Goal: Transaction & Acquisition: Download file/media

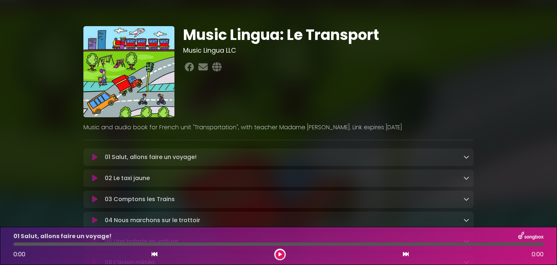
drag, startPoint x: 398, startPoint y: 126, endPoint x: 397, endPoint y: 122, distance: 4.1
click at [397, 122] on div "Music and audio book for French unit "Transportation", with teacher Madame [PER…" at bounding box center [278, 124] width 399 height 15
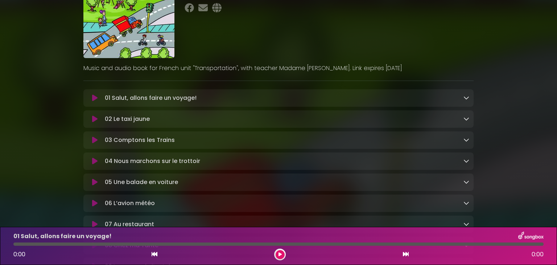
scroll to position [44, 0]
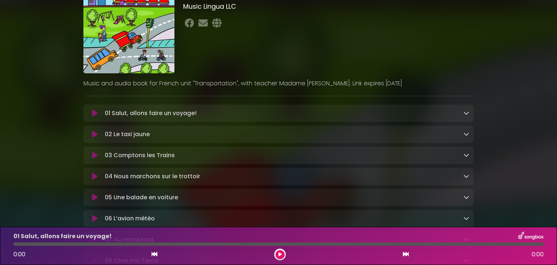
click at [464, 114] on icon at bounding box center [467, 113] width 6 height 6
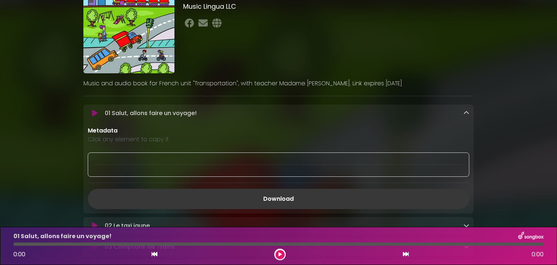
click at [332, 197] on link "Download" at bounding box center [279, 199] width 382 height 20
click at [466, 112] on icon at bounding box center [467, 113] width 6 height 6
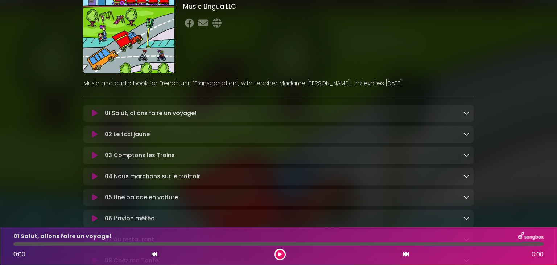
click at [466, 138] on div at bounding box center [467, 134] width 6 height 9
click at [466, 135] on icon at bounding box center [467, 134] width 6 height 6
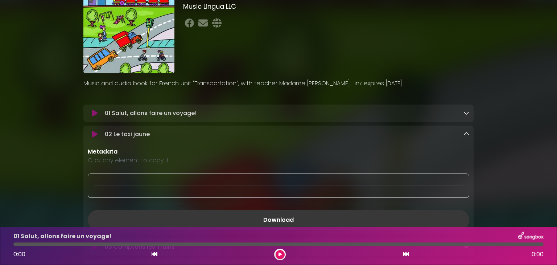
click at [405, 217] on link "Download" at bounding box center [279, 220] width 382 height 20
click at [284, 216] on link "Download" at bounding box center [279, 220] width 382 height 20
click at [466, 134] on icon at bounding box center [467, 134] width 6 height 6
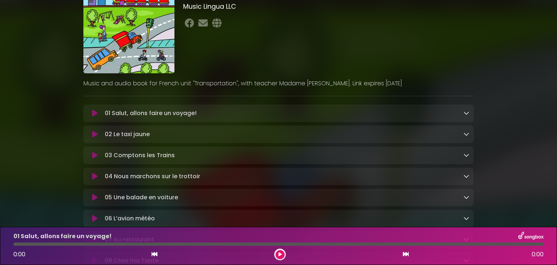
click at [466, 156] on icon at bounding box center [467, 155] width 6 height 6
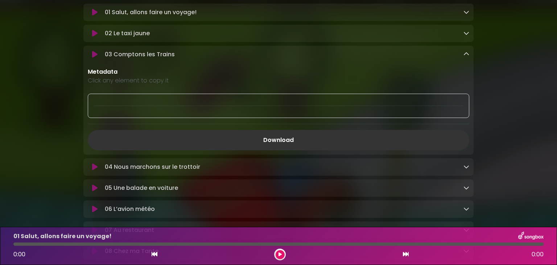
scroll to position [146, 0]
click at [391, 136] on link "Download" at bounding box center [279, 139] width 382 height 20
click at [462, 69] on p "Metadata" at bounding box center [279, 71] width 382 height 9
click at [465, 54] on icon at bounding box center [467, 53] width 6 height 6
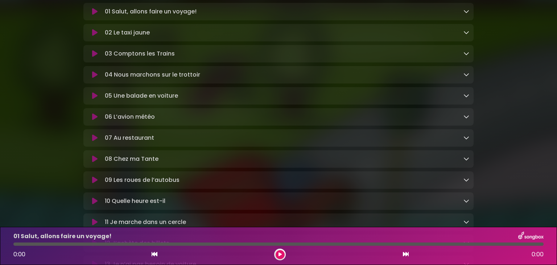
click at [467, 75] on icon at bounding box center [467, 74] width 6 height 6
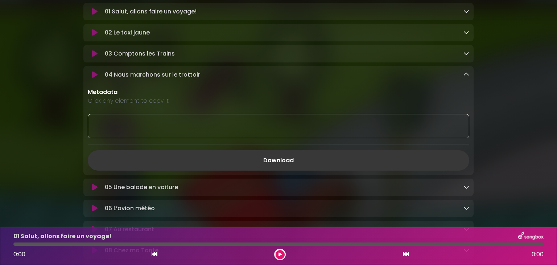
click at [278, 159] on link "Download" at bounding box center [279, 160] width 382 height 20
click at [467, 74] on icon at bounding box center [467, 74] width 6 height 6
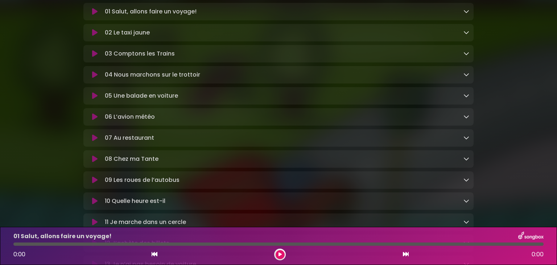
click at [466, 100] on div at bounding box center [467, 95] width 6 height 9
click at [466, 97] on icon at bounding box center [467, 96] width 6 height 6
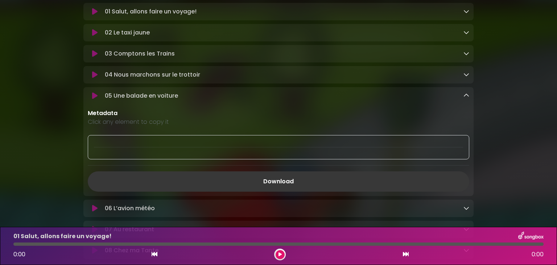
click at [279, 183] on link "Download" at bounding box center [279, 181] width 382 height 20
click at [467, 102] on div "05 Une balade en voiture Loading Track..." at bounding box center [278, 141] width 390 height 109
click at [467, 95] on icon at bounding box center [467, 96] width 6 height 6
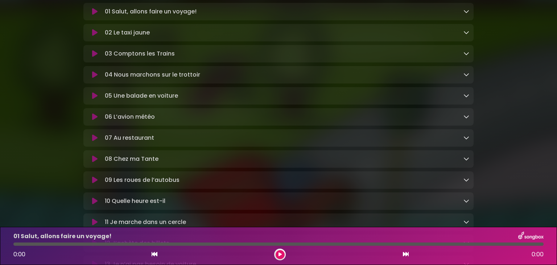
click at [467, 118] on icon at bounding box center [467, 117] width 6 height 6
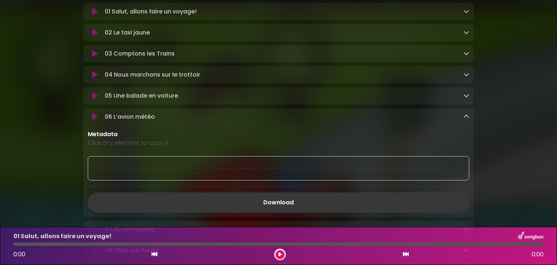
click at [279, 202] on link "Download" at bounding box center [279, 202] width 382 height 20
click at [467, 117] on icon at bounding box center [467, 117] width 6 height 6
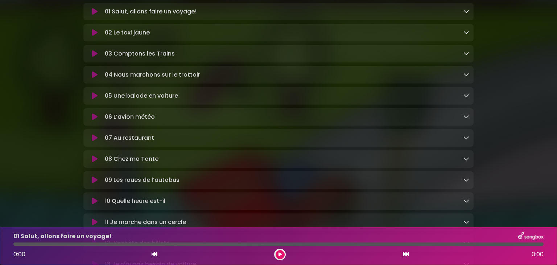
click at [466, 138] on icon at bounding box center [467, 138] width 6 height 6
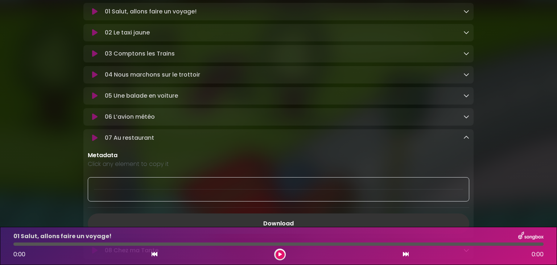
click at [504, 142] on div "Music Lingua: Le Transport Music Lingua LLC ×" at bounding box center [278, 151] width 479 height 577
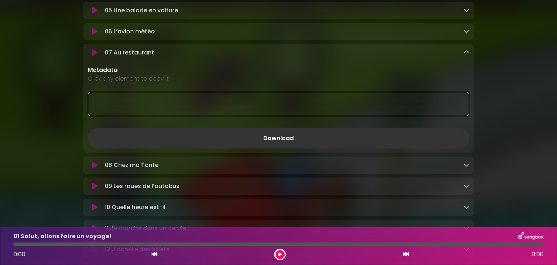
scroll to position [262, 0]
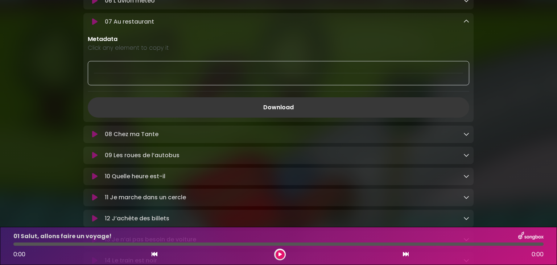
click at [265, 110] on link "Download" at bounding box center [279, 107] width 382 height 20
click at [469, 24] on icon at bounding box center [467, 22] width 6 height 6
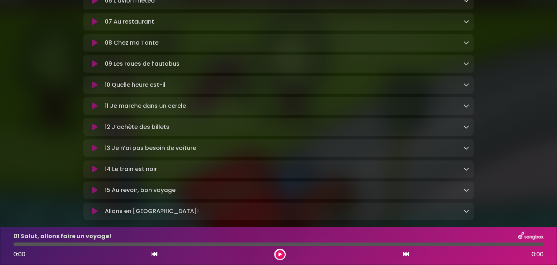
click at [466, 44] on icon at bounding box center [467, 43] width 6 height 6
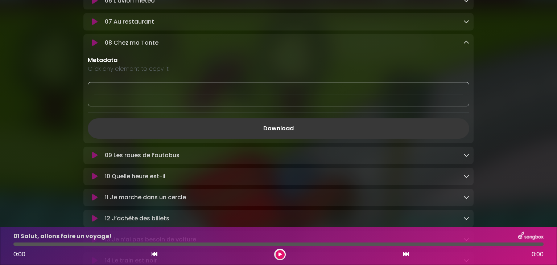
click at [281, 130] on link "Download" at bounding box center [279, 128] width 382 height 20
click at [546, 74] on div "Music Lingua: Le Transport Music Lingua LLC ×" at bounding box center [278, 35] width 557 height 577
click at [467, 43] on icon at bounding box center [467, 43] width 6 height 6
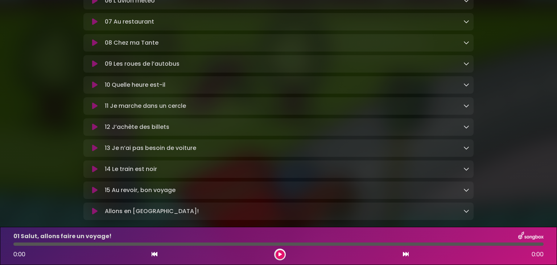
click at [466, 63] on icon at bounding box center [467, 64] width 6 height 6
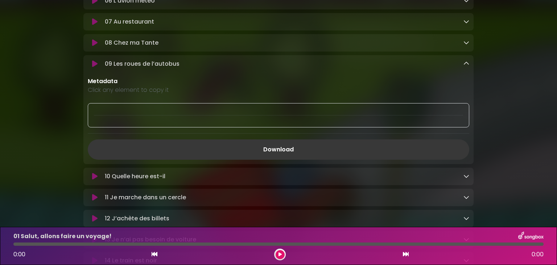
click at [282, 154] on link "Download" at bounding box center [279, 149] width 382 height 20
click at [464, 66] on icon at bounding box center [467, 64] width 6 height 6
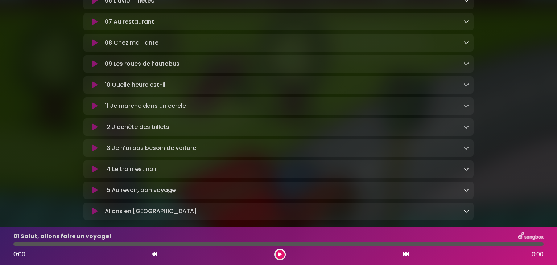
click at [465, 86] on icon at bounding box center [467, 85] width 6 height 6
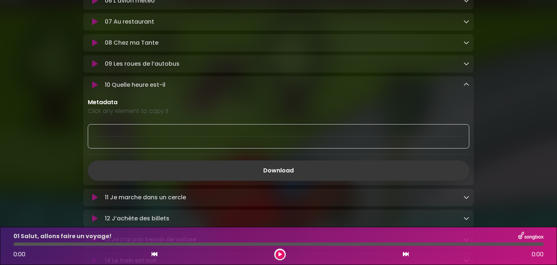
click at [298, 172] on link "Download" at bounding box center [279, 170] width 382 height 20
click at [465, 87] on icon at bounding box center [467, 85] width 6 height 6
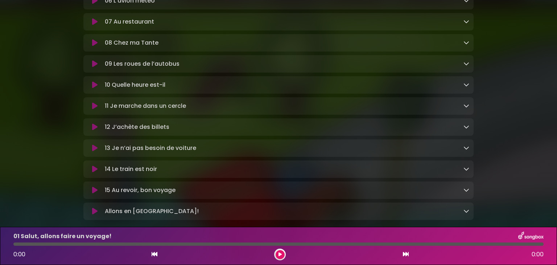
click at [466, 107] on icon at bounding box center [467, 106] width 6 height 6
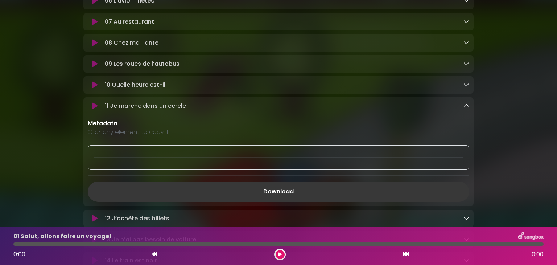
click at [286, 191] on link "Download" at bounding box center [279, 191] width 382 height 20
click at [516, 202] on div "Music Lingua: Le Transport Music Lingua LLC ×" at bounding box center [278, 35] width 479 height 577
click at [469, 109] on icon at bounding box center [467, 106] width 6 height 6
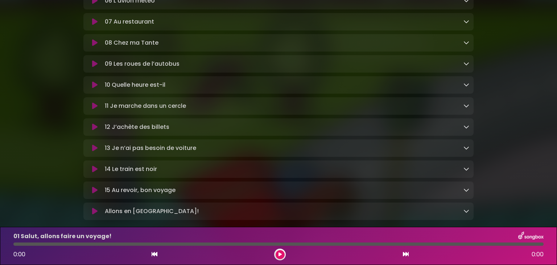
click at [464, 130] on icon at bounding box center [467, 127] width 6 height 6
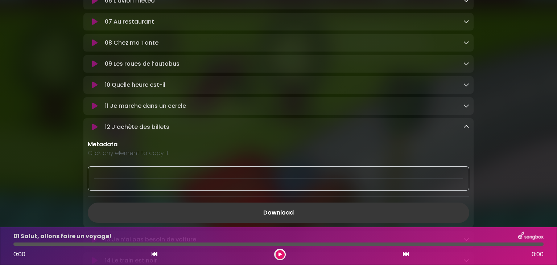
click at [285, 210] on link "Download" at bounding box center [279, 213] width 382 height 20
click at [467, 130] on icon at bounding box center [467, 127] width 6 height 6
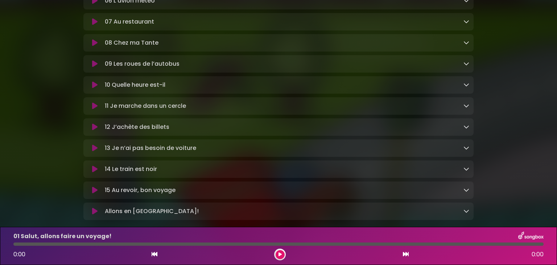
click at [467, 149] on icon at bounding box center [467, 148] width 6 height 6
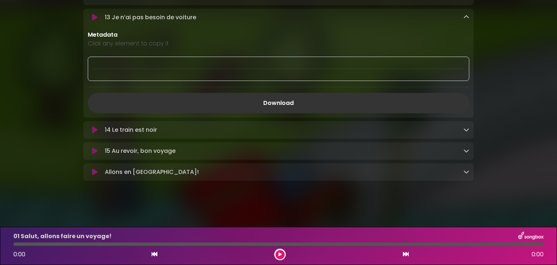
scroll to position [396, 0]
click at [291, 100] on link "Download" at bounding box center [279, 103] width 382 height 20
click at [469, 16] on icon at bounding box center [467, 17] width 6 height 6
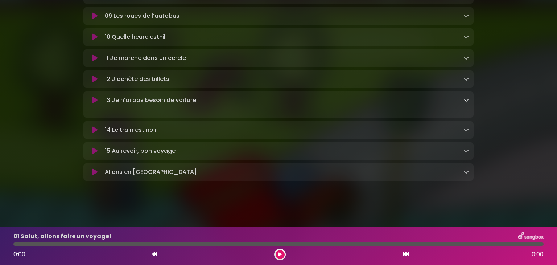
scroll to position [305, 0]
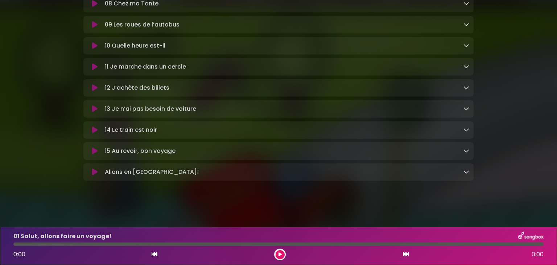
click at [467, 129] on icon at bounding box center [467, 130] width 6 height 6
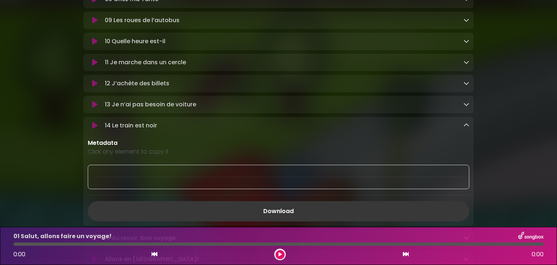
click at [287, 212] on link "Download" at bounding box center [279, 211] width 382 height 20
click at [465, 127] on icon at bounding box center [467, 125] width 6 height 6
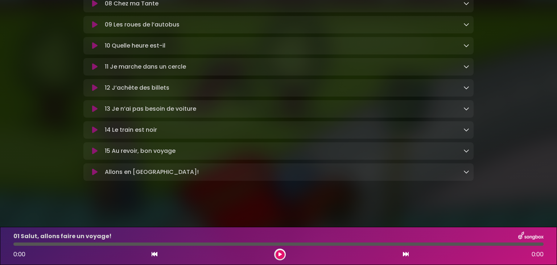
click at [466, 151] on icon at bounding box center [467, 151] width 6 height 6
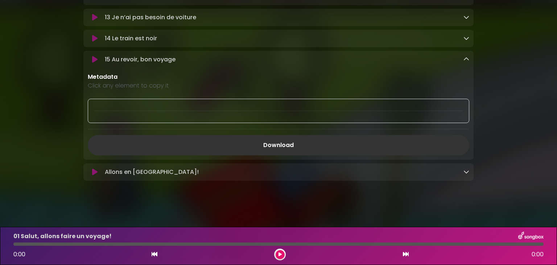
scroll to position [396, 0]
click at [319, 150] on link "Download" at bounding box center [279, 145] width 382 height 20
click at [467, 60] on icon at bounding box center [467, 59] width 6 height 6
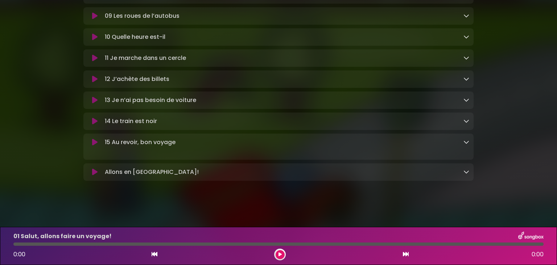
scroll to position [305, 0]
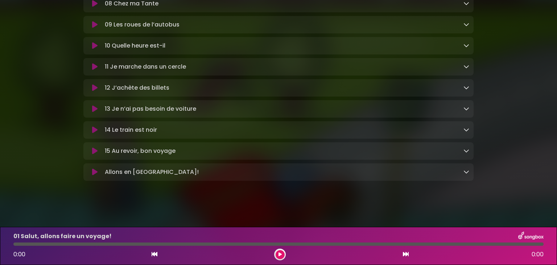
click at [465, 170] on icon at bounding box center [467, 172] width 6 height 6
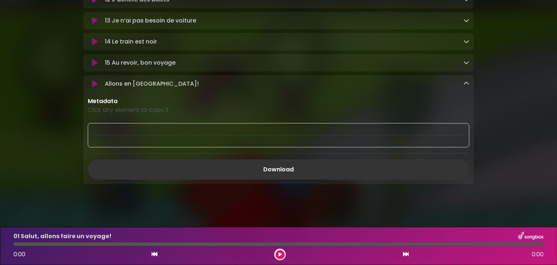
scroll to position [396, 0]
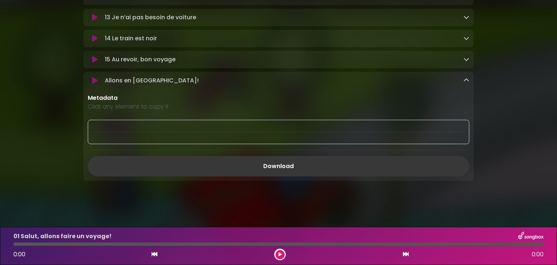
click at [313, 174] on link "Download" at bounding box center [279, 166] width 382 height 20
click at [466, 81] on icon at bounding box center [467, 80] width 6 height 6
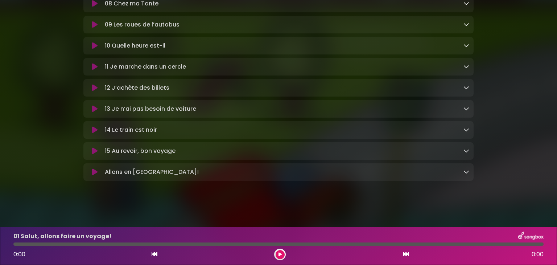
scroll to position [305, 0]
